Goal: Use online tool/utility: Utilize a website feature to perform a specific function

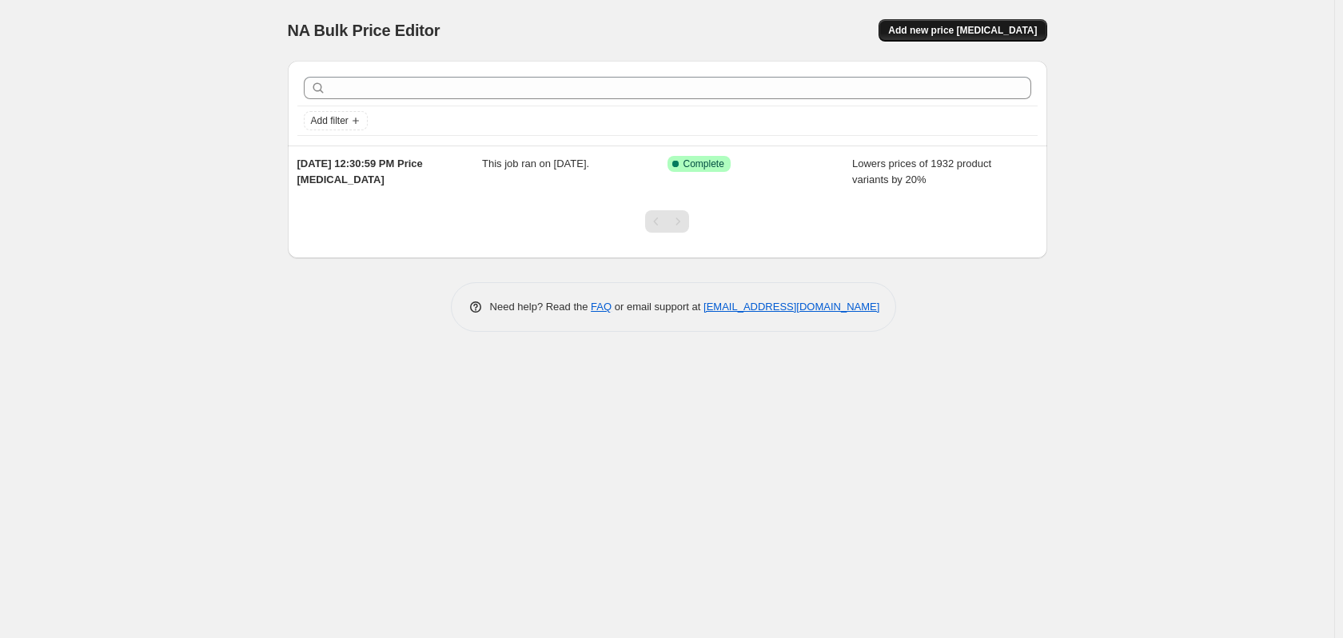
click at [944, 30] on span "Add new price [MEDICAL_DATA]" at bounding box center [962, 30] width 149 height 13
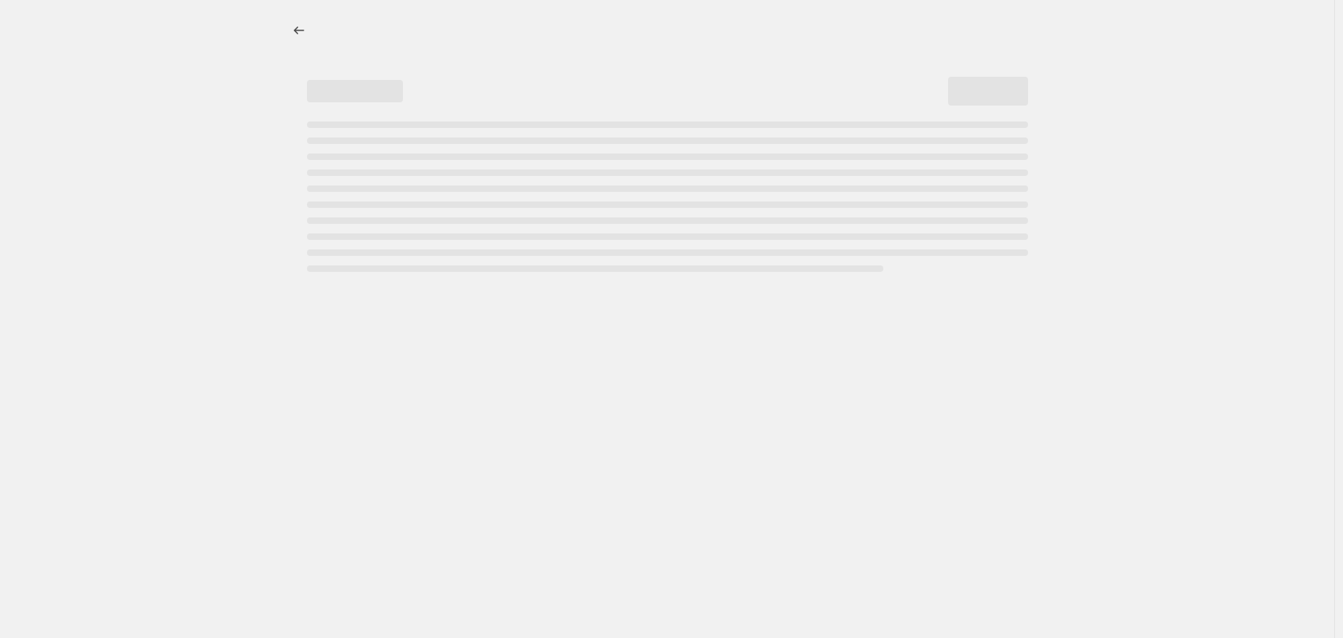
select select "percentage"
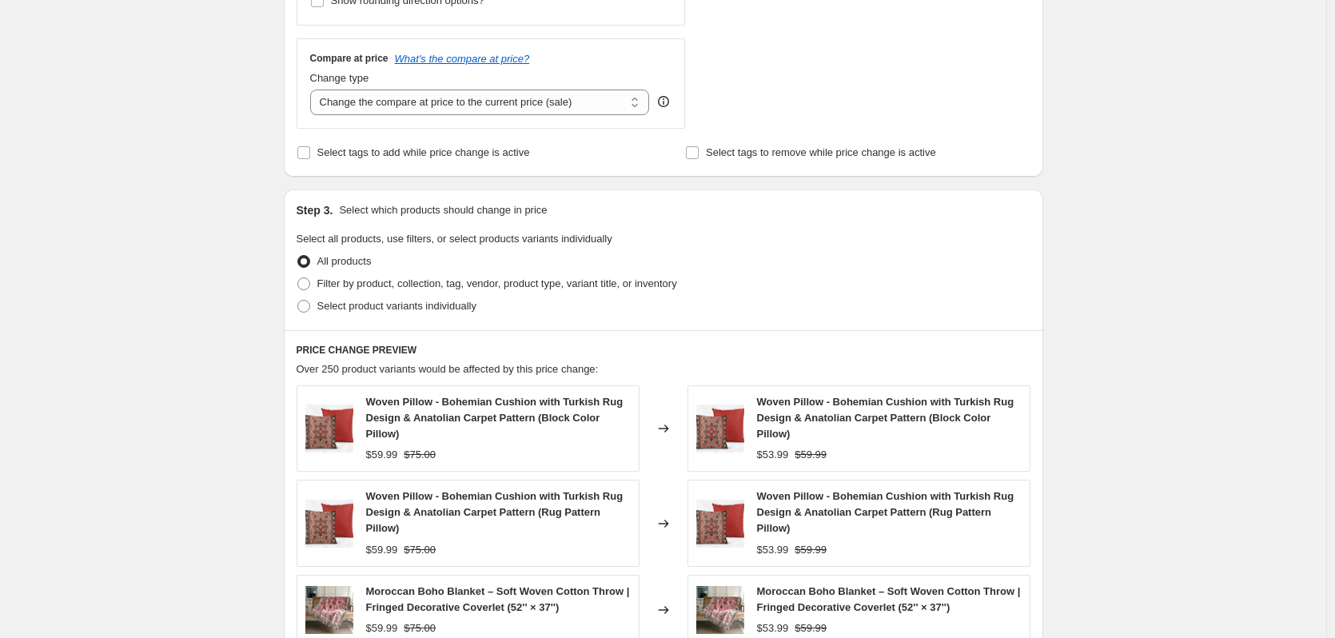
scroll to position [559, 0]
